Goal: Transaction & Acquisition: Book appointment/travel/reservation

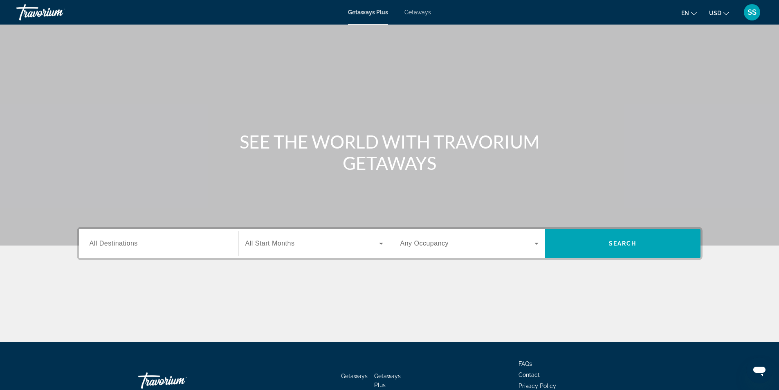
click at [432, 12] on div "Getaways Plus Getaways en English Español Français Italiano Português русский U…" at bounding box center [389, 12] width 779 height 21
click at [425, 13] on span "Getaways" at bounding box center [418, 12] width 27 height 7
click at [465, 245] on span "Search widget" at bounding box center [468, 244] width 134 height 10
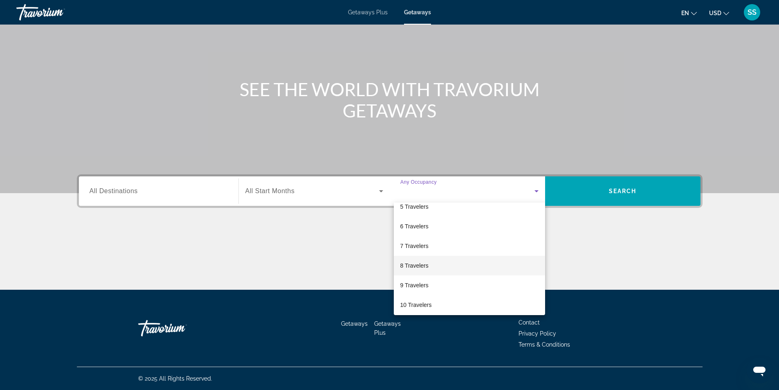
scroll to position [90, 0]
click at [433, 303] on mat-option "10 Travelers" at bounding box center [469, 302] width 151 height 20
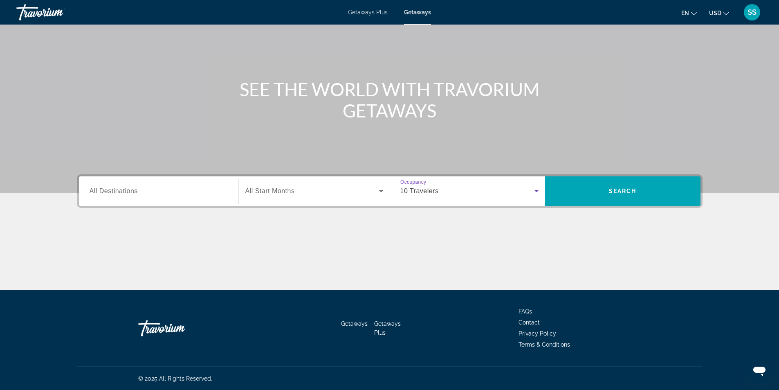
click at [181, 190] on input "Destination All Destinations" at bounding box center [159, 192] width 138 height 10
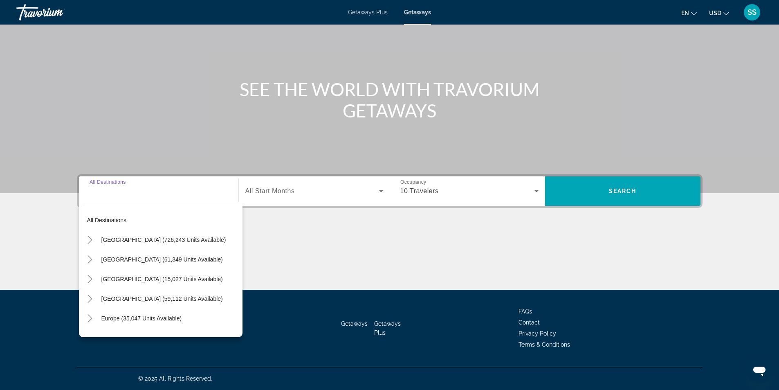
click at [181, 190] on input "Destination All Destinations" at bounding box center [159, 192] width 138 height 10
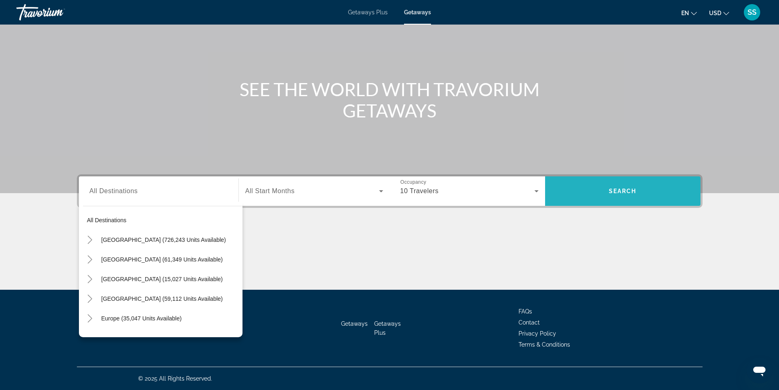
click at [656, 191] on span "Search widget" at bounding box center [622, 191] width 155 height 20
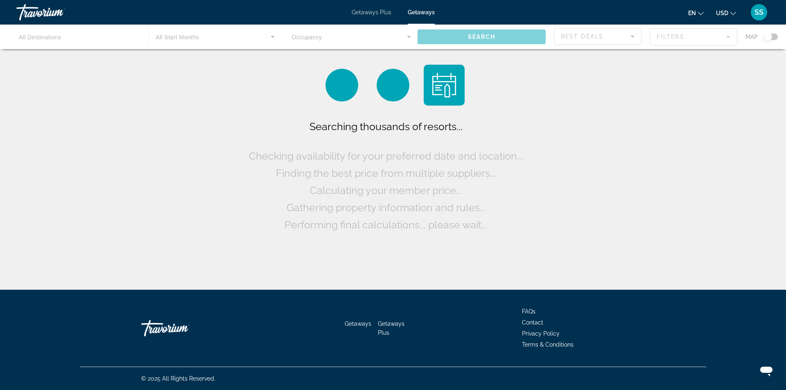
click at [775, 36] on div "Main content" at bounding box center [393, 37] width 786 height 25
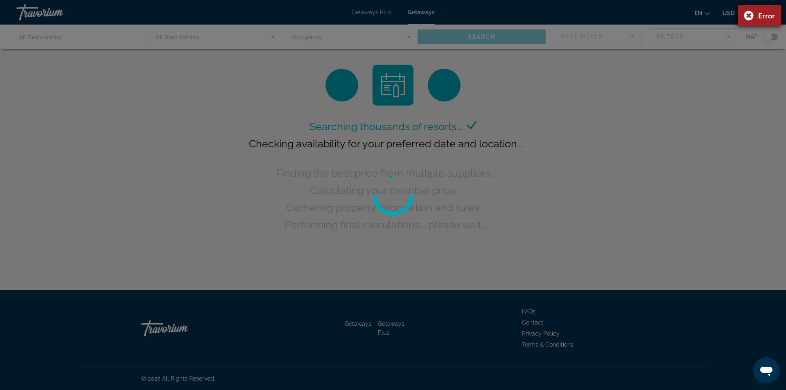
click at [750, 16] on div "Error" at bounding box center [758, 15] width 43 height 21
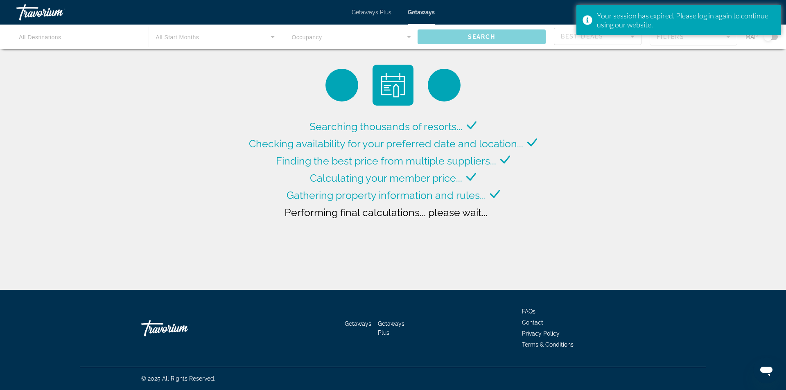
click at [630, 166] on div "Searching thousands of resorts... Checking availability for your preferred date…" at bounding box center [393, 147] width 786 height 294
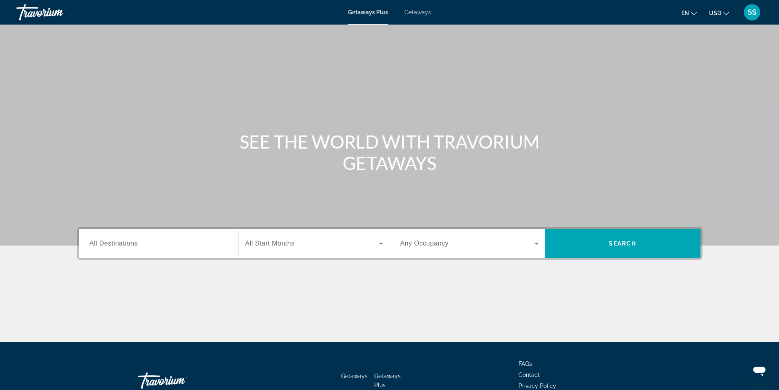
click at [422, 16] on div "Getaways Plus Getaways en English Español Français Italiano Português русский U…" at bounding box center [389, 12] width 779 height 21
click at [422, 13] on span "Getaways" at bounding box center [418, 12] width 27 height 7
click at [202, 239] on input "Destination All Destinations" at bounding box center [159, 244] width 138 height 10
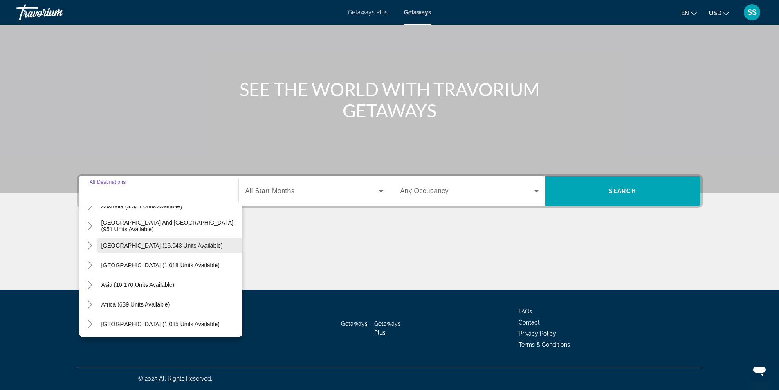
scroll to position [133, 0]
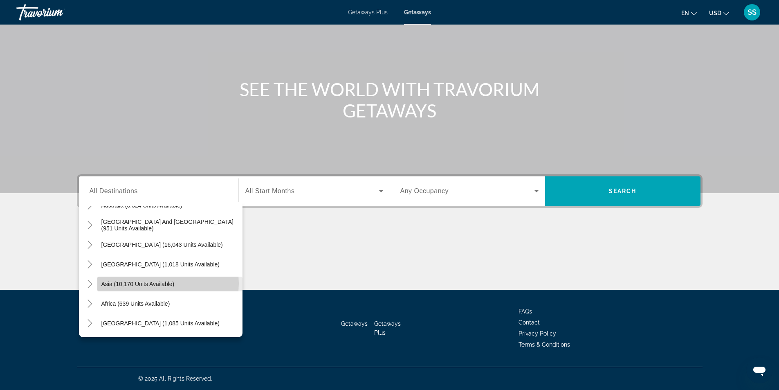
click at [168, 284] on span "Asia (10,170 units available)" at bounding box center [137, 284] width 73 height 7
type input "**********"
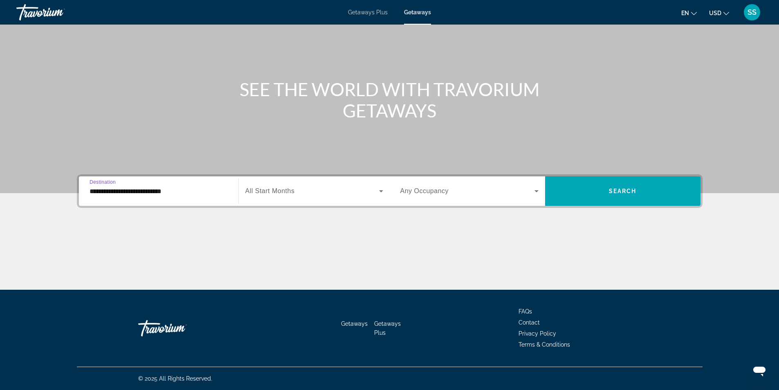
click at [431, 188] on span "Any Occupancy" at bounding box center [425, 190] width 49 height 7
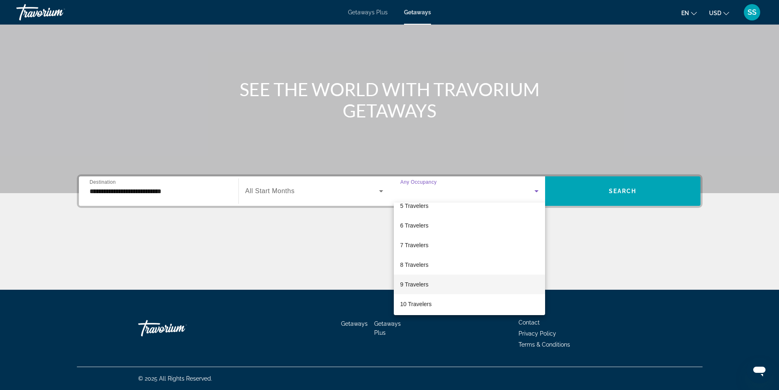
scroll to position [90, 0]
click at [420, 299] on span "10 Travelers" at bounding box center [417, 302] width 32 height 10
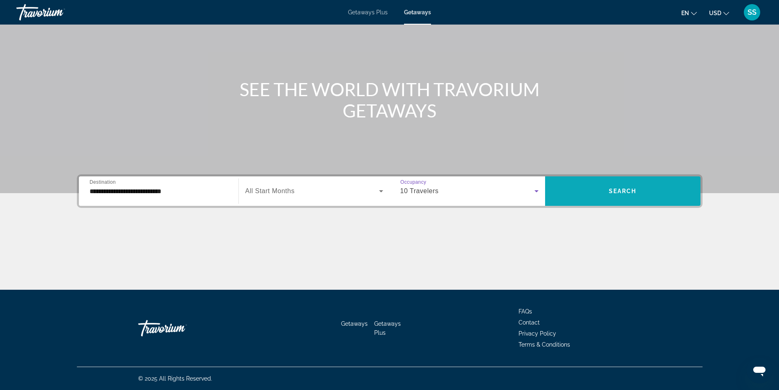
click at [590, 191] on span "Search widget" at bounding box center [622, 191] width 155 height 20
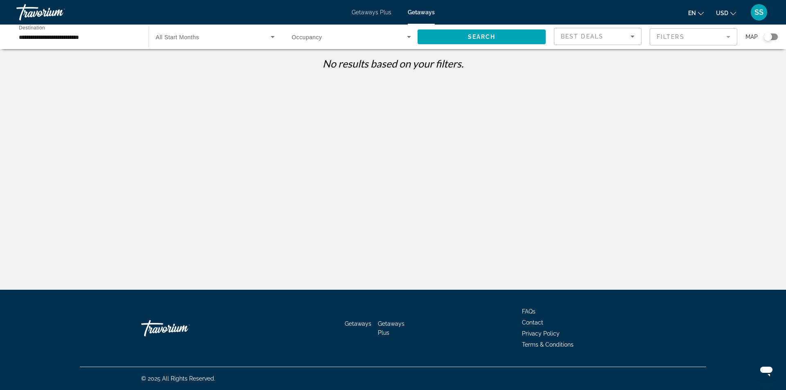
click at [306, 42] on div "Search widget" at bounding box center [351, 36] width 119 height 23
click at [312, 60] on span "Any Occupancy" at bounding box center [311, 61] width 40 height 7
click at [475, 34] on span "Search" at bounding box center [482, 37] width 28 height 7
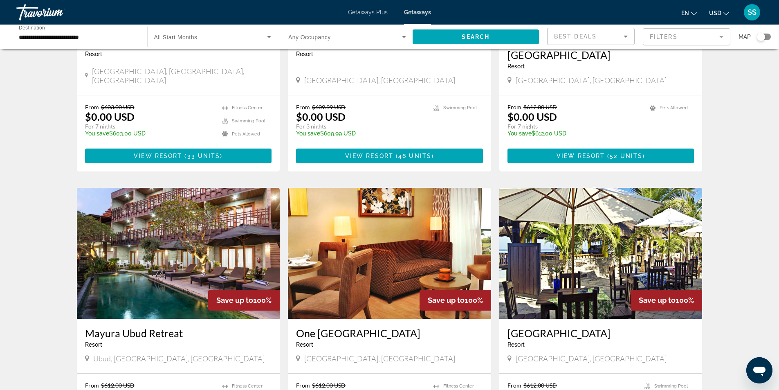
scroll to position [205, 0]
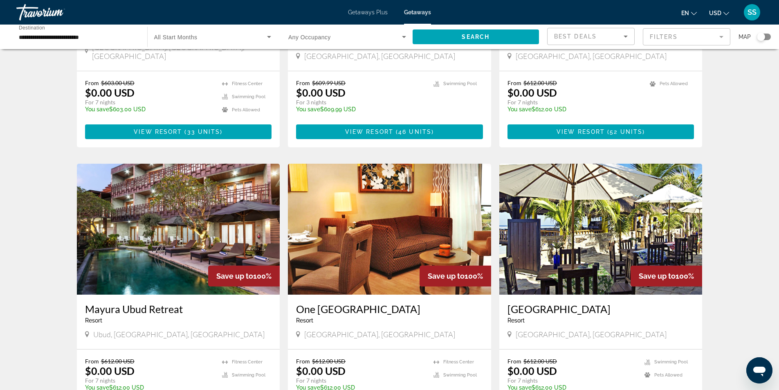
click at [767, 37] on div "Search widget" at bounding box center [764, 37] width 14 height 7
click at [337, 39] on span "Search widget" at bounding box center [345, 37] width 114 height 10
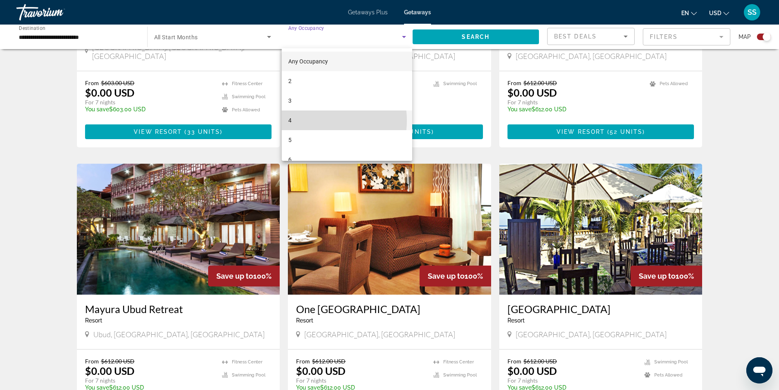
click at [318, 120] on mat-option "4" at bounding box center [347, 120] width 131 height 20
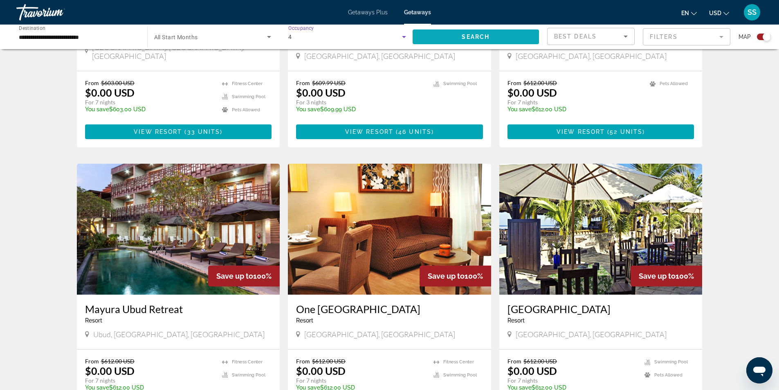
click at [505, 30] on span "Search widget" at bounding box center [476, 37] width 127 height 20
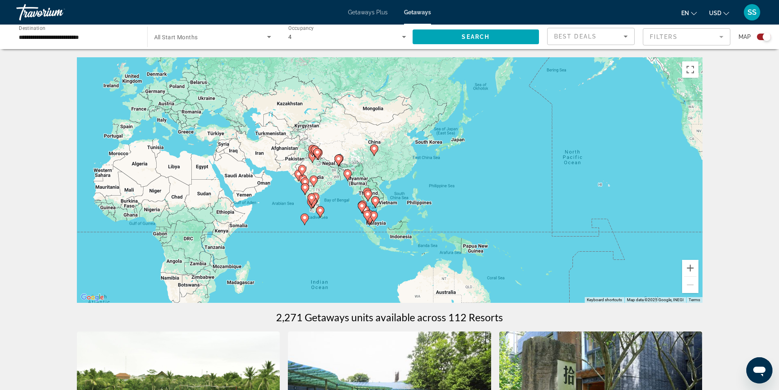
drag, startPoint x: 599, startPoint y: 145, endPoint x: 269, endPoint y: 116, distance: 331.5
click at [263, 124] on div "To activate drag with keyboard, press Alt + Enter. Once in keyboard drag state,…" at bounding box center [390, 180] width 626 height 246
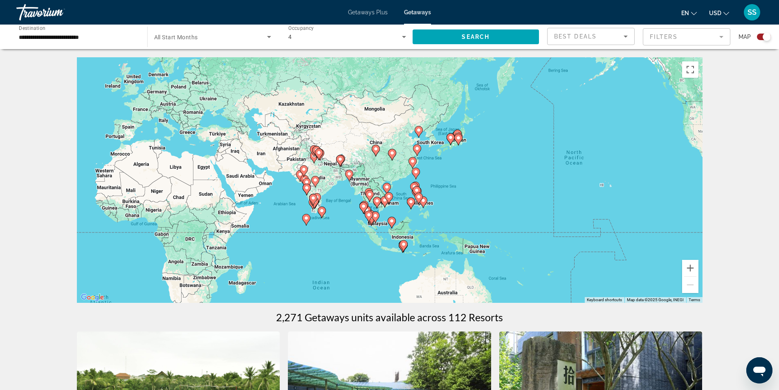
click at [355, 38] on div "4" at bounding box center [345, 37] width 114 height 10
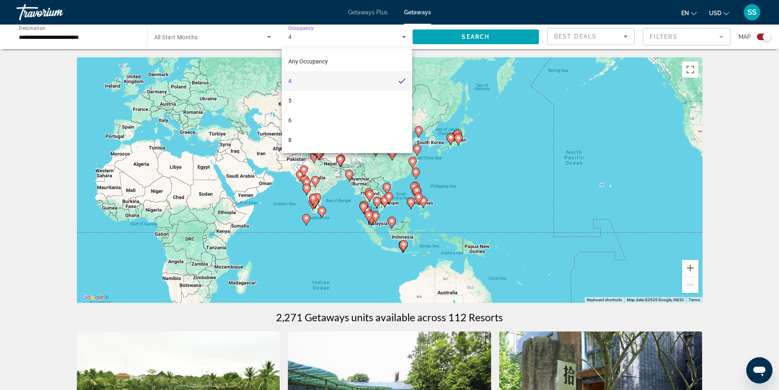
click at [723, 183] on div at bounding box center [389, 195] width 779 height 390
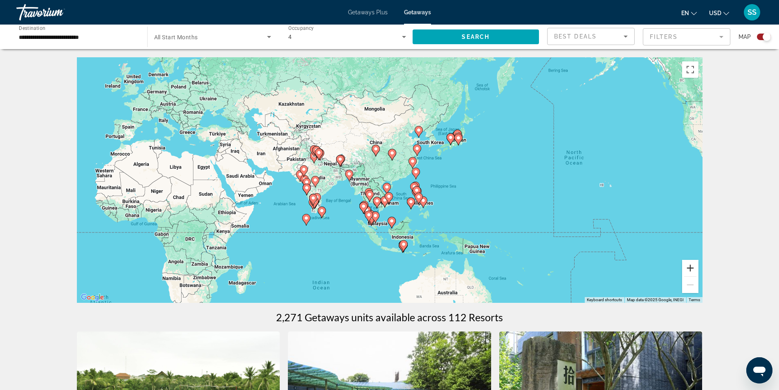
click at [692, 263] on button "Zoom in" at bounding box center [691, 268] width 16 height 16
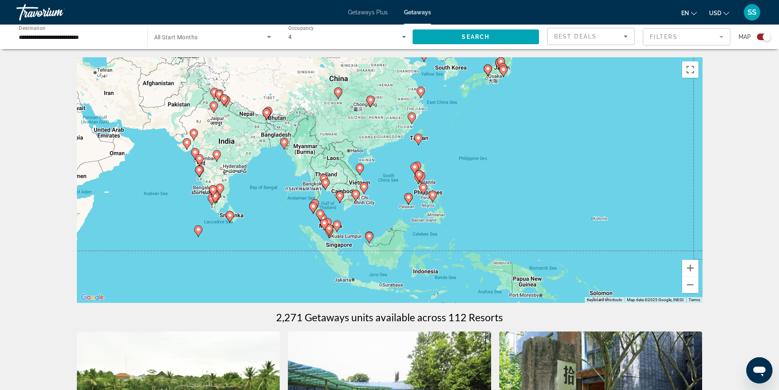
drag, startPoint x: 543, startPoint y: 212, endPoint x: 519, endPoint y: 178, distance: 42.3
click at [519, 178] on div "To activate drag with keyboard, press Alt + Enter. Once in keyboard drag state,…" at bounding box center [390, 180] width 626 height 246
click at [197, 230] on image "Main content" at bounding box center [198, 229] width 5 height 5
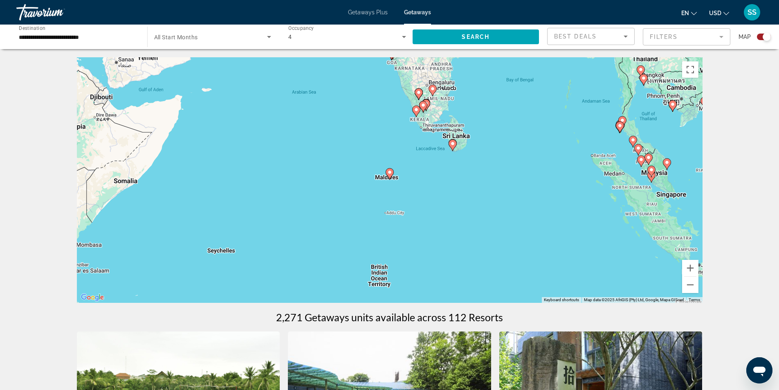
click at [387, 168] on gmp-advanced-marker "Main content" at bounding box center [390, 174] width 8 height 12
type input "**********"
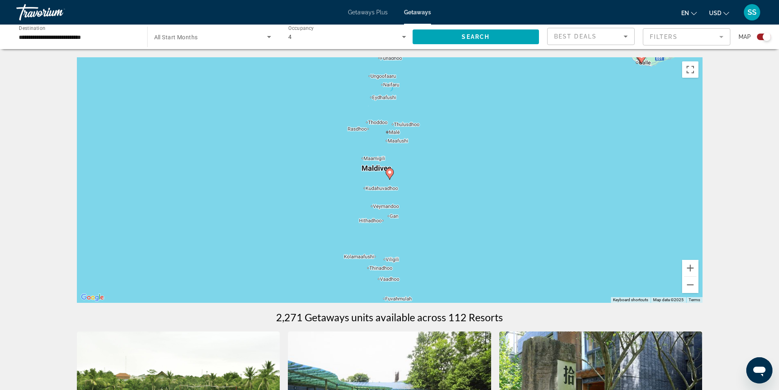
click at [387, 176] on gmp-advanced-marker "Main content" at bounding box center [390, 174] width 8 height 12
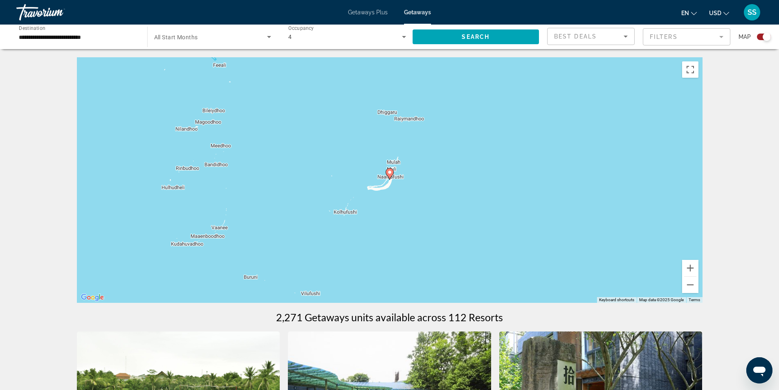
click at [387, 176] on gmp-advanced-marker "Main content" at bounding box center [390, 174] width 8 height 12
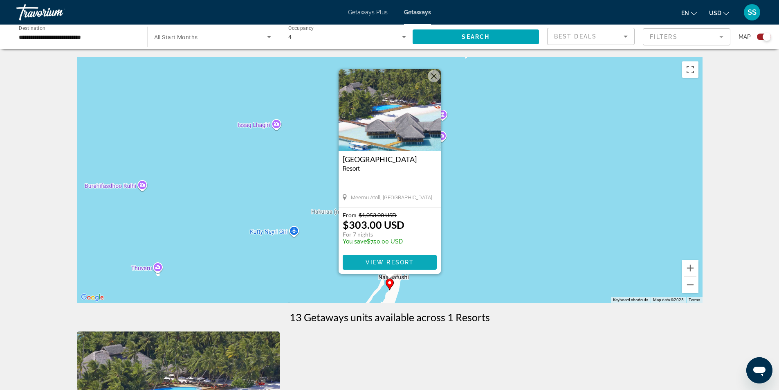
drag, startPoint x: 432, startPoint y: 78, endPoint x: 383, endPoint y: 252, distance: 181.0
click at [378, 243] on div "[GEOGRAPHIC_DATA] - This is an adults only resort Meemu Atoll, [GEOGRAPHIC_DATA…" at bounding box center [390, 171] width 102 height 205
click at [390, 266] on span "Main content" at bounding box center [390, 262] width 94 height 20
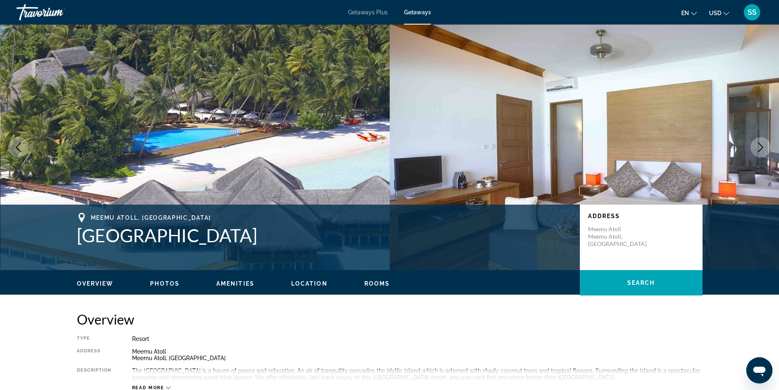
click at [757, 143] on icon "Next image" at bounding box center [761, 147] width 10 height 10
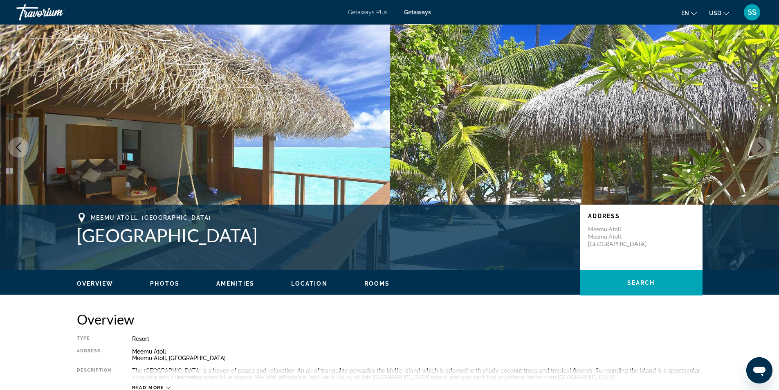
click at [757, 143] on icon "Next image" at bounding box center [761, 147] width 10 height 10
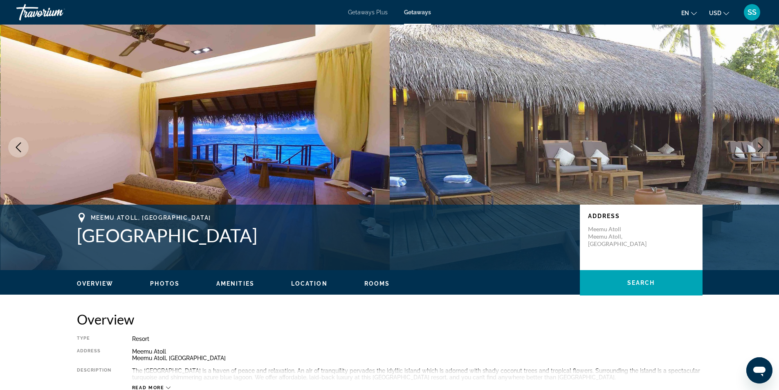
click at [757, 147] on icon "Next image" at bounding box center [761, 147] width 10 height 10
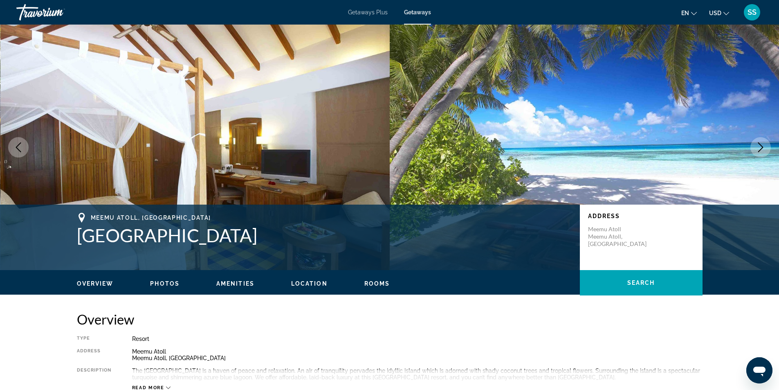
click at [757, 147] on icon "Next image" at bounding box center [761, 147] width 10 height 10
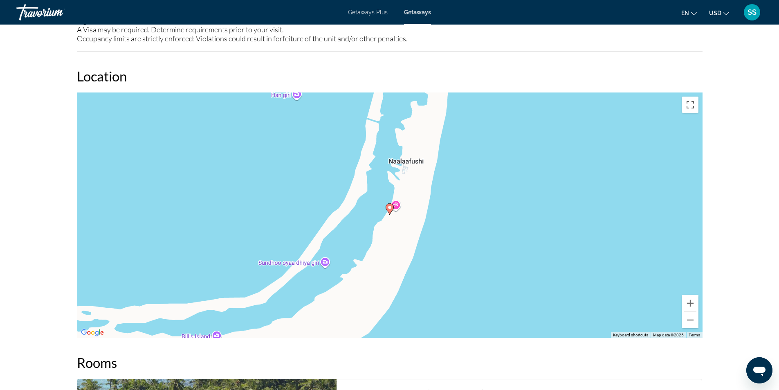
scroll to position [1268, 0]
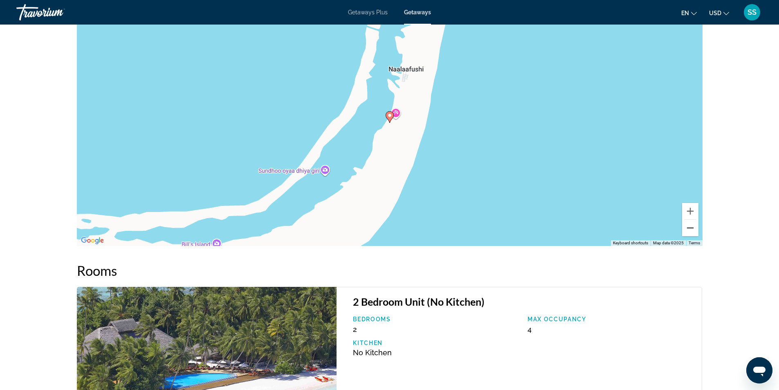
click at [694, 236] on button "Zoom out" at bounding box center [691, 228] width 16 height 16
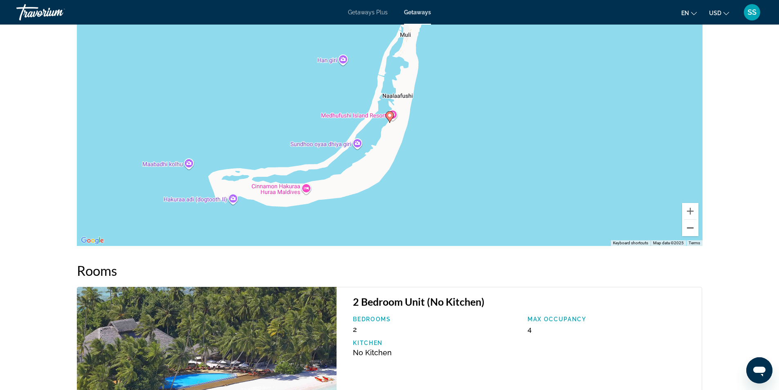
click at [694, 236] on button "Zoom out" at bounding box center [691, 228] width 16 height 16
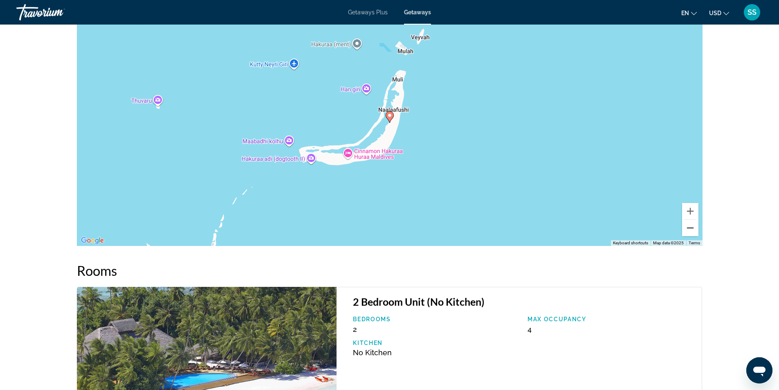
click at [694, 236] on button "Zoom out" at bounding box center [691, 228] width 16 height 16
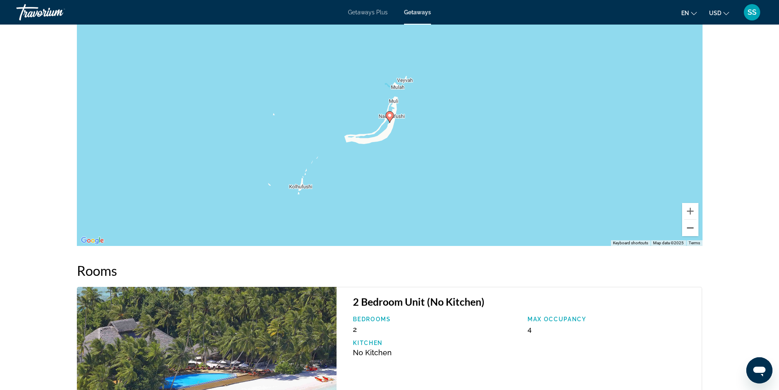
click at [694, 236] on button "Zoom out" at bounding box center [691, 228] width 16 height 16
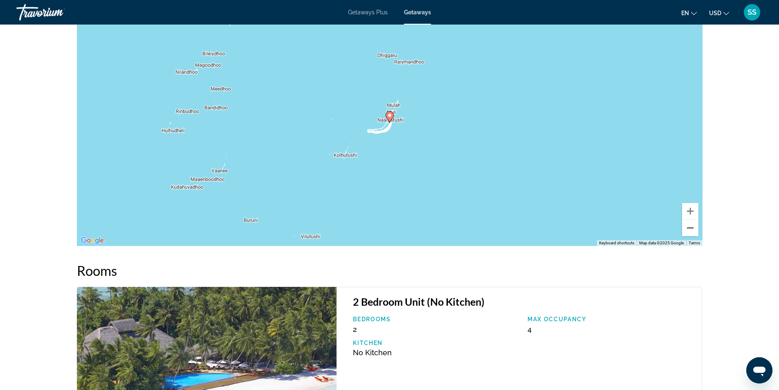
click at [694, 236] on button "Zoom out" at bounding box center [691, 228] width 16 height 16
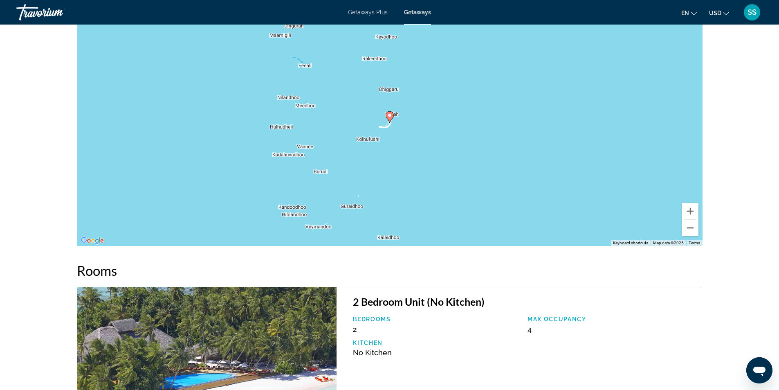
click at [694, 236] on button "Zoom out" at bounding box center [691, 228] width 16 height 16
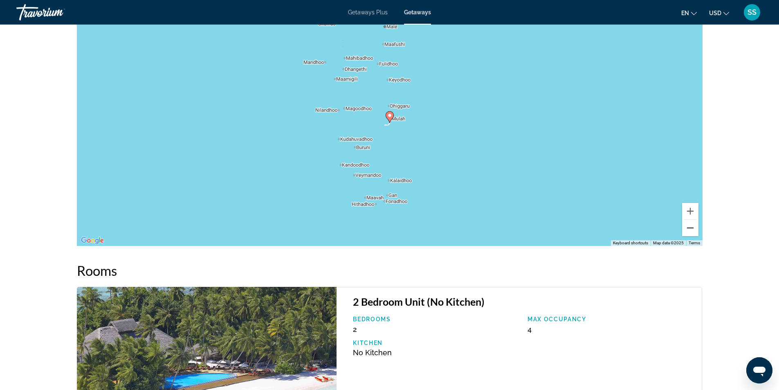
click at [694, 236] on button "Zoom out" at bounding box center [691, 228] width 16 height 16
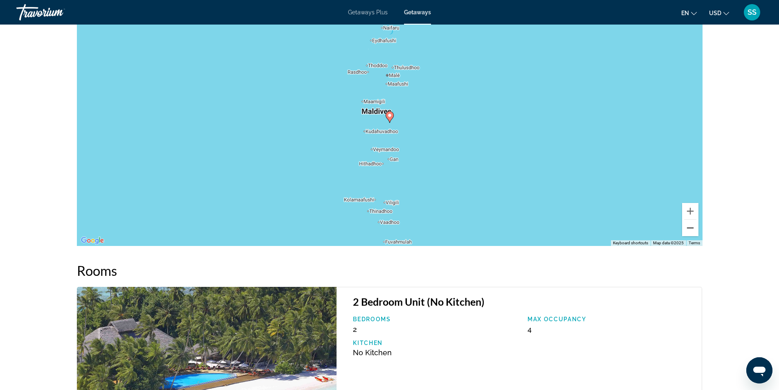
click at [694, 236] on button "Zoom out" at bounding box center [691, 228] width 16 height 16
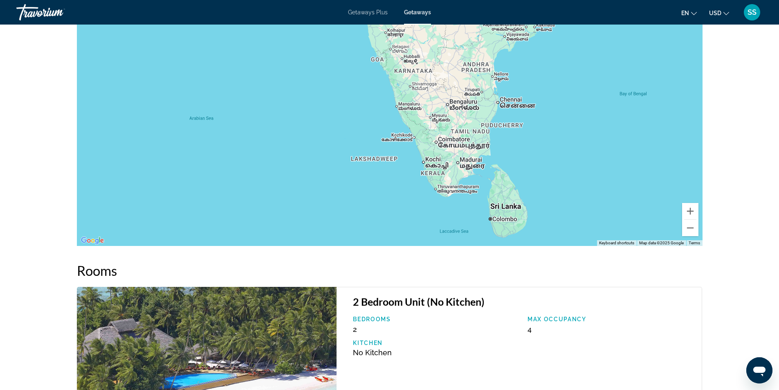
drag, startPoint x: 521, startPoint y: 101, endPoint x: 503, endPoint y: 273, distance: 173.2
